Goal: Information Seeking & Learning: Learn about a topic

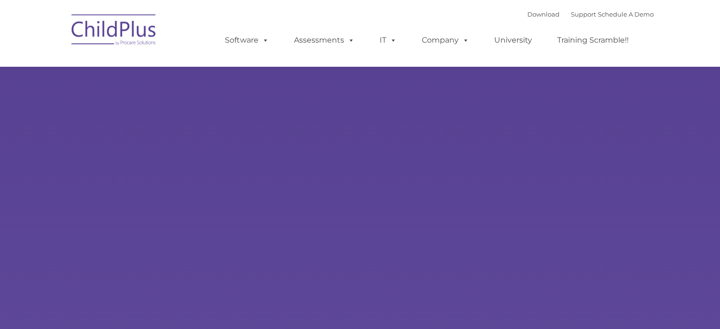
select select "MEDIUM"
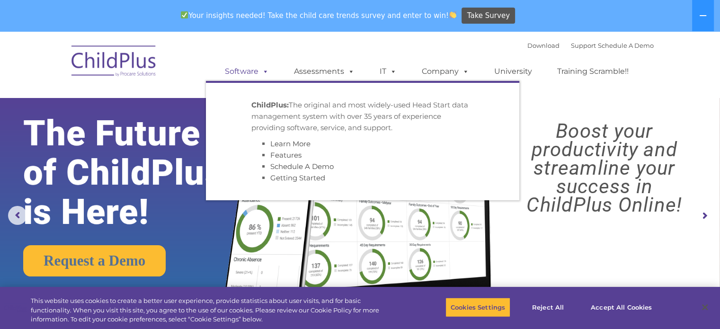
click at [262, 71] on span at bounding box center [264, 71] width 10 height 9
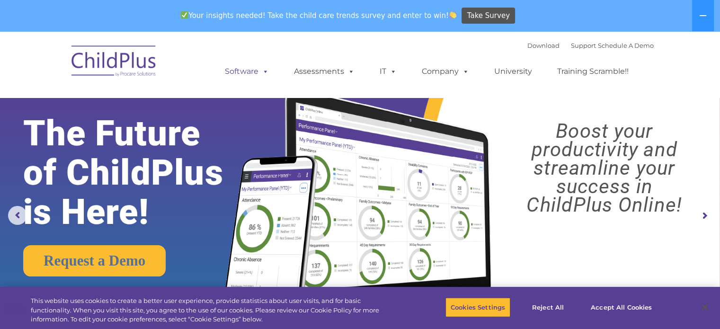
click at [260, 70] on span at bounding box center [264, 71] width 10 height 9
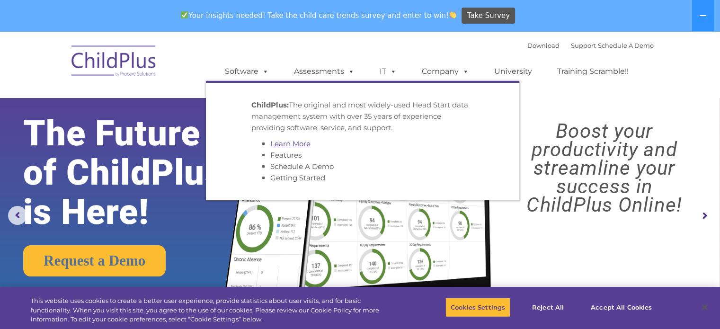
click at [288, 144] on link "Learn More" at bounding box center [290, 143] width 40 height 9
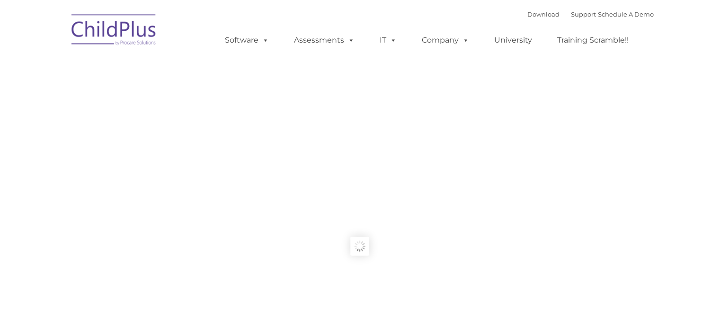
type input ""
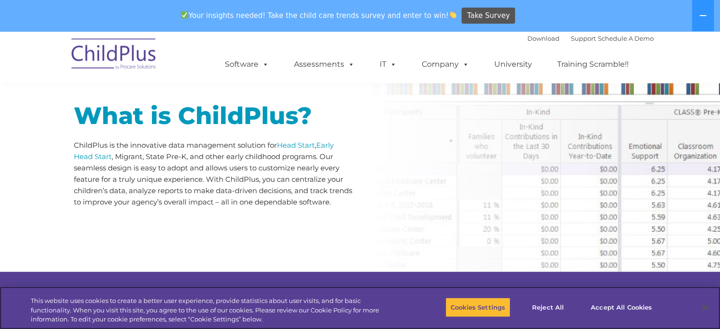
scroll to position [463, 0]
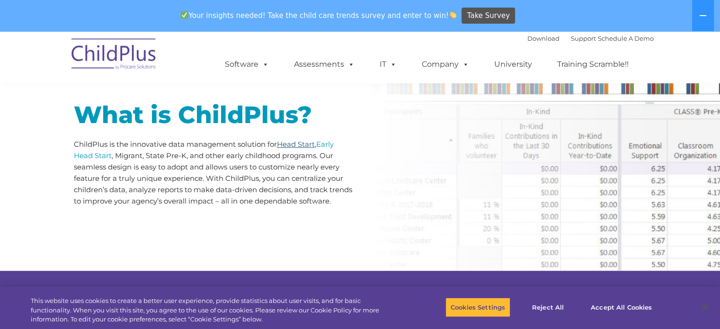
click at [311, 142] on link "Head Start" at bounding box center [296, 144] width 38 height 9
